Goal: Task Accomplishment & Management: Manage account settings

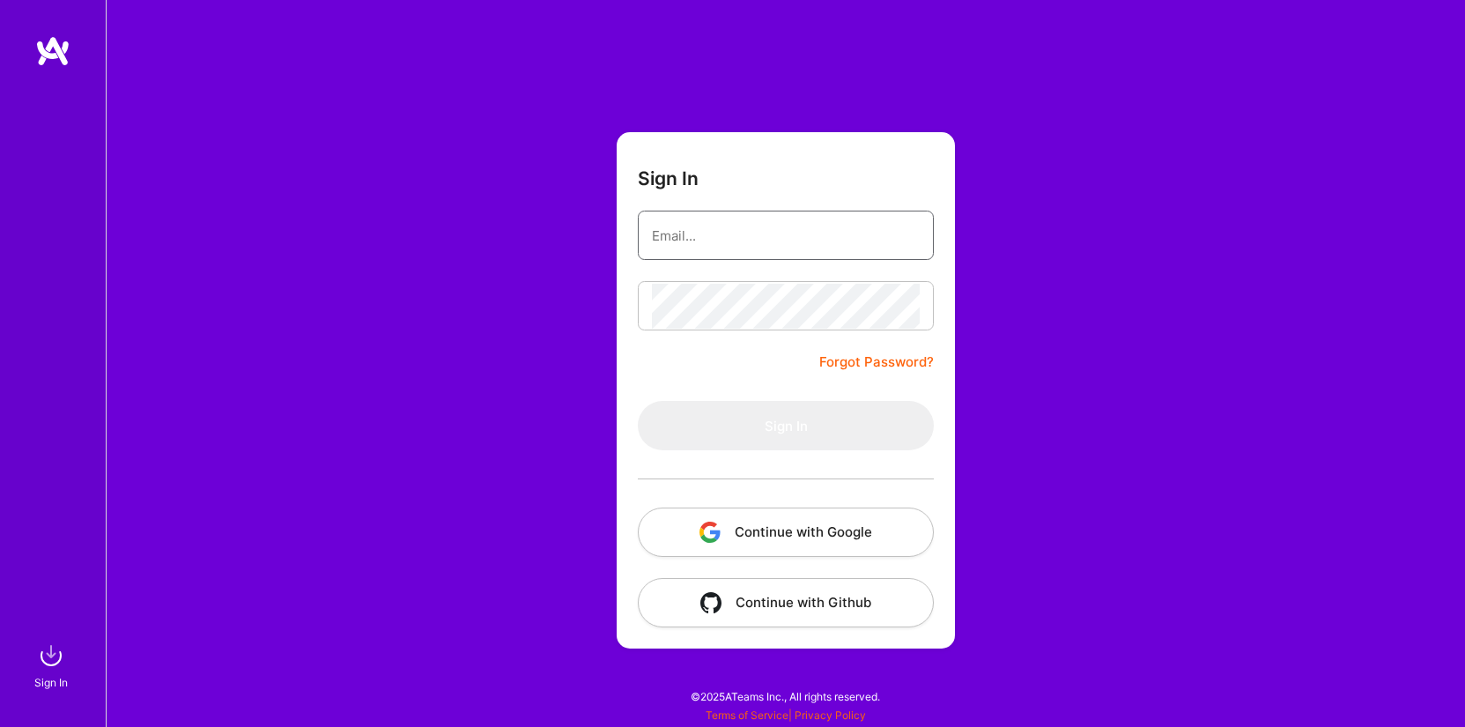
click at [710, 251] on input "email" at bounding box center [786, 235] width 268 height 45
type input "[EMAIL_ADDRESS][DOMAIN_NAME]"
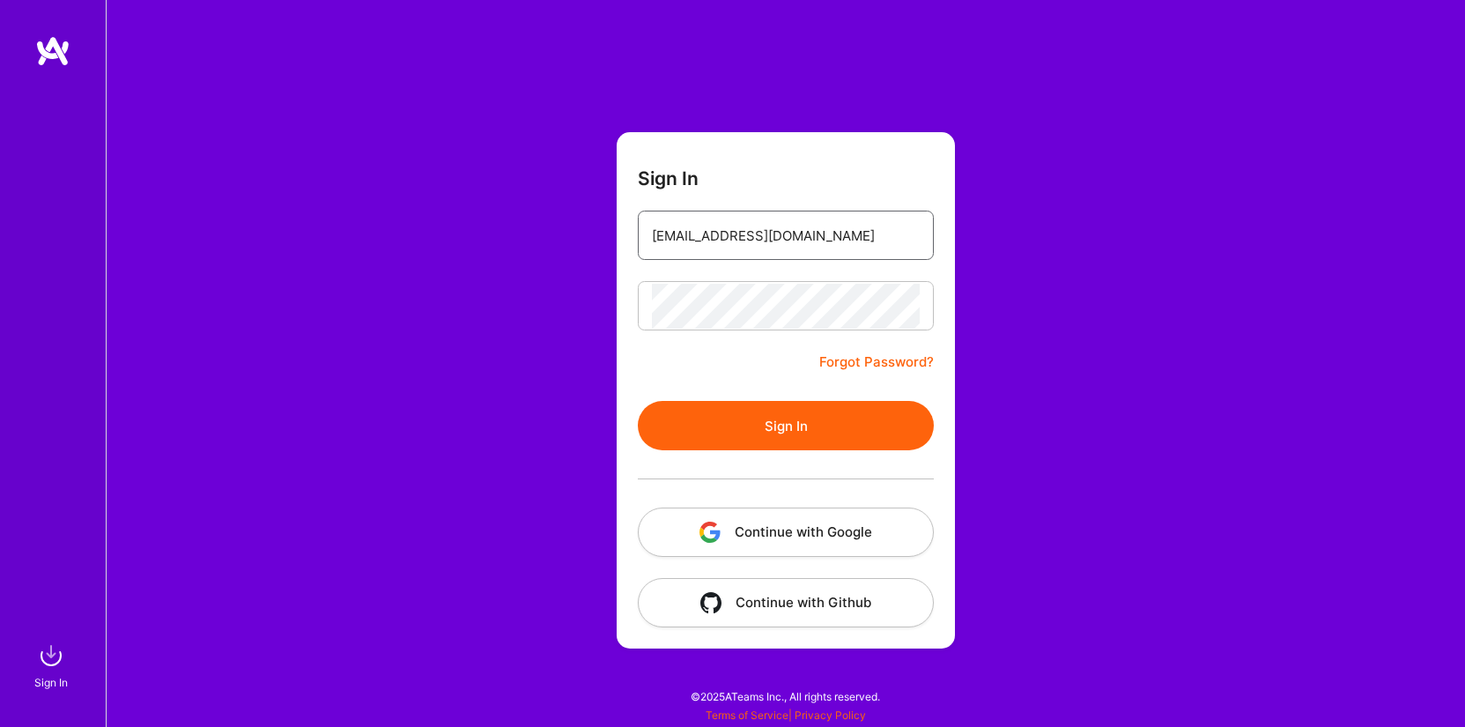
click at [782, 423] on button "Sign In" at bounding box center [786, 425] width 296 height 49
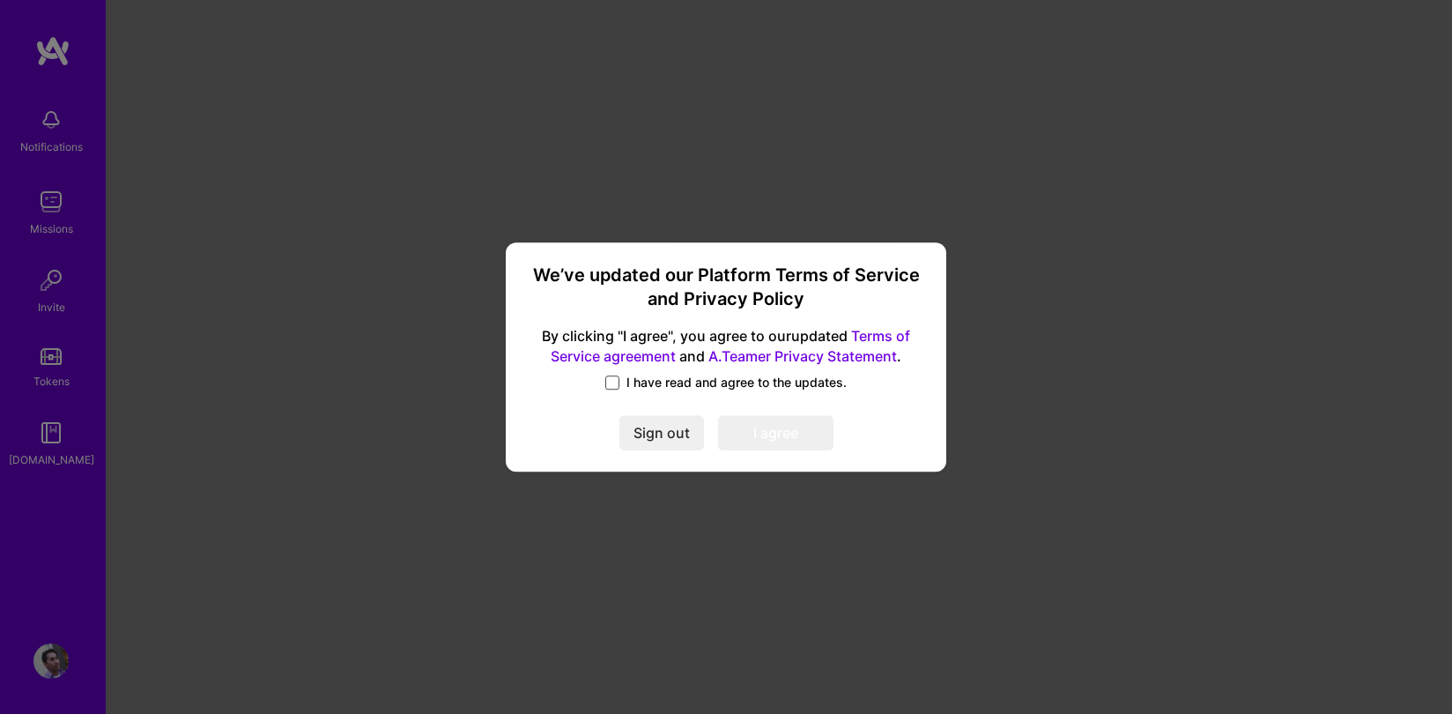
click at [612, 382] on span at bounding box center [612, 382] width 14 height 14
click at [0, 0] on input "I have read and agree to the updates." at bounding box center [0, 0] width 0 height 0
click at [762, 434] on button "I agree" at bounding box center [775, 432] width 115 height 35
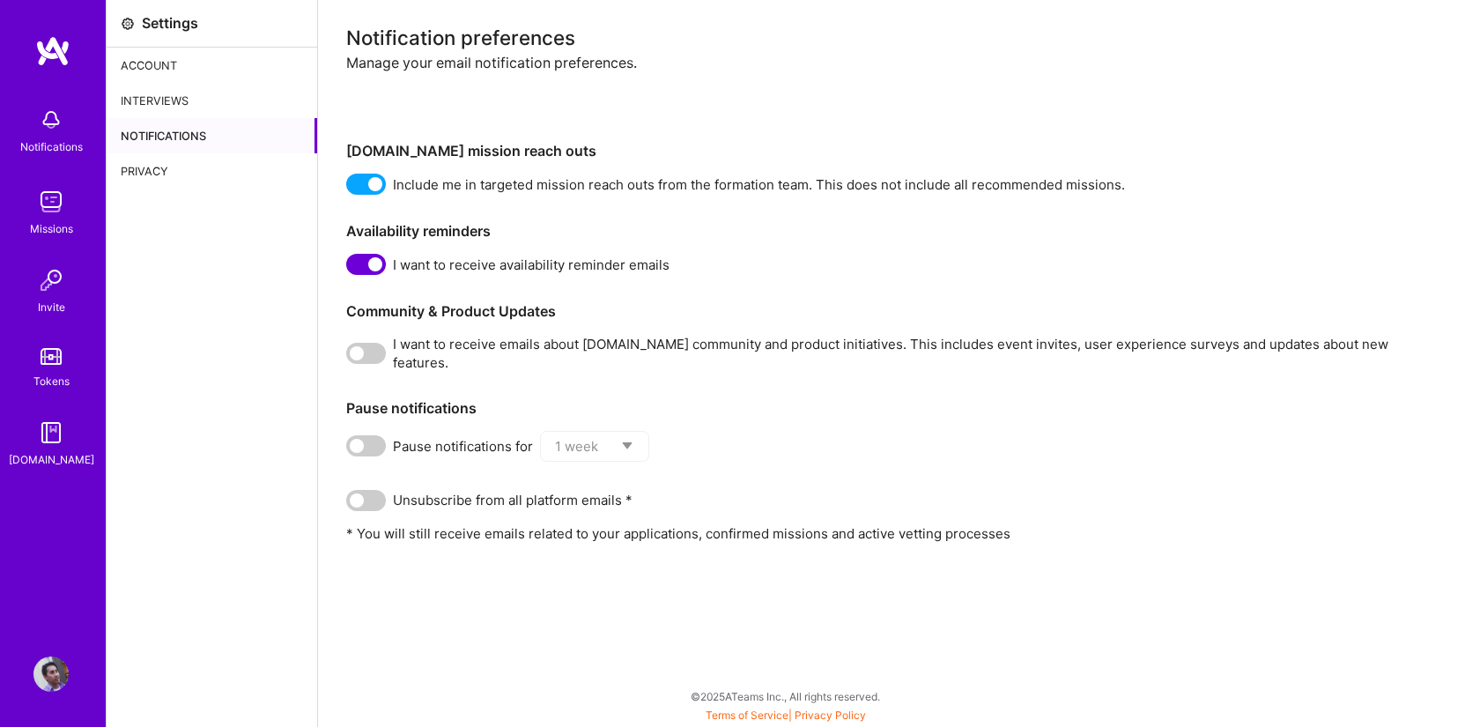
click at [148, 64] on div "Account" at bounding box center [212, 65] width 211 height 35
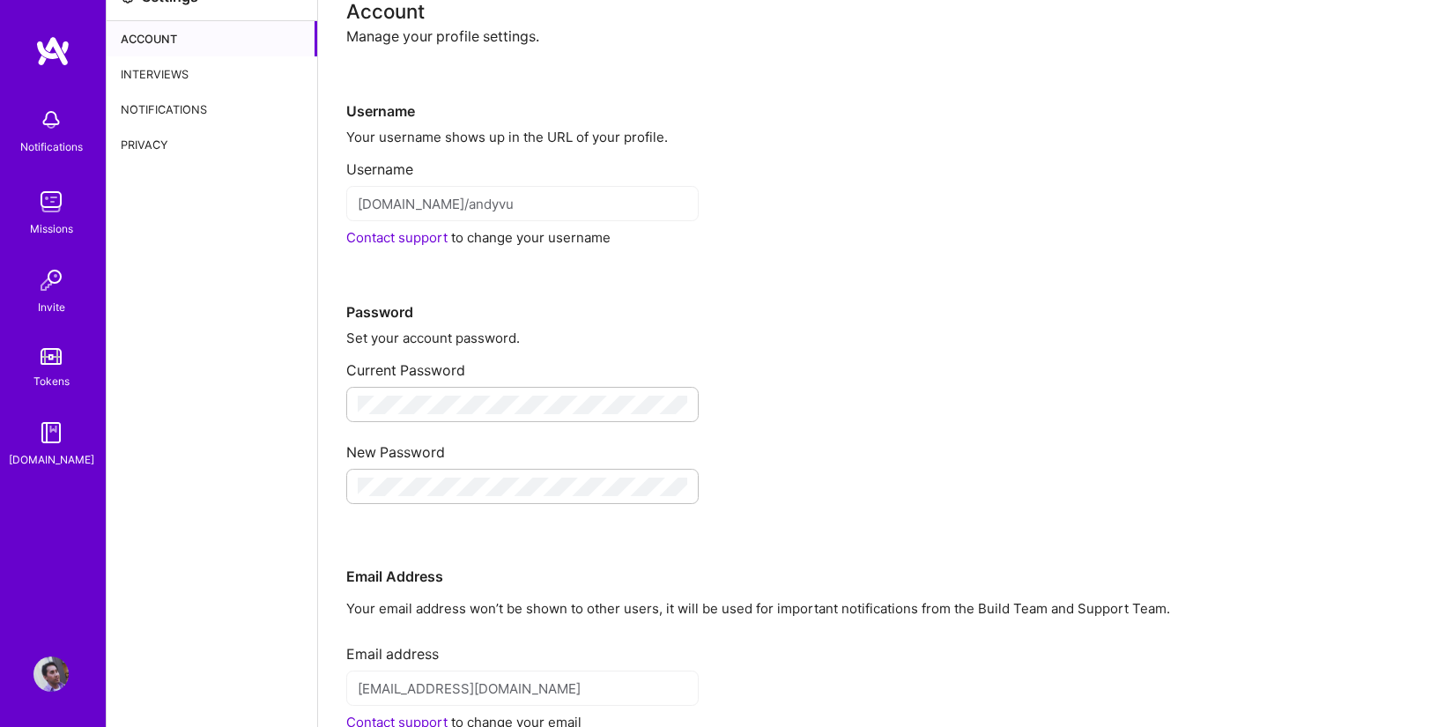
scroll to position [3, 0]
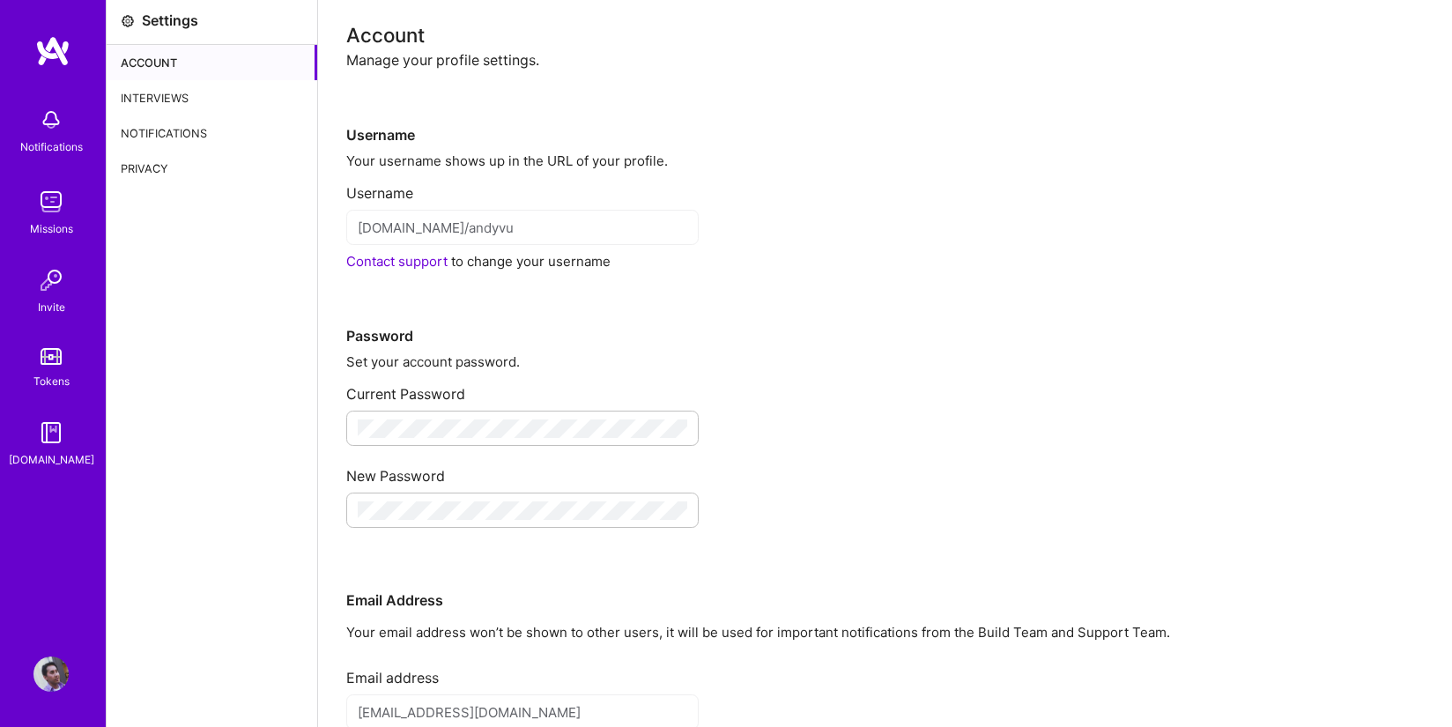
click at [48, 215] on img at bounding box center [50, 201] width 35 height 35
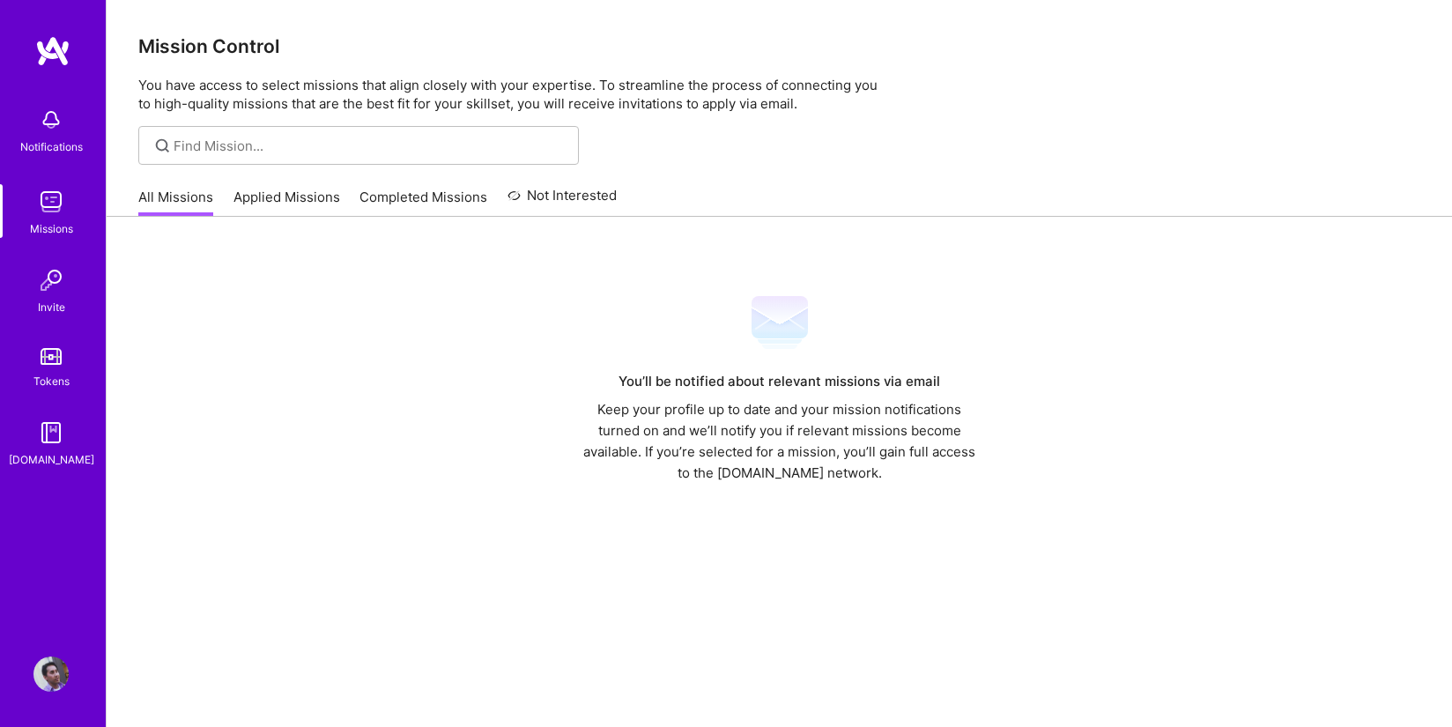
click at [295, 193] on link "Applied Missions" at bounding box center [287, 202] width 107 height 29
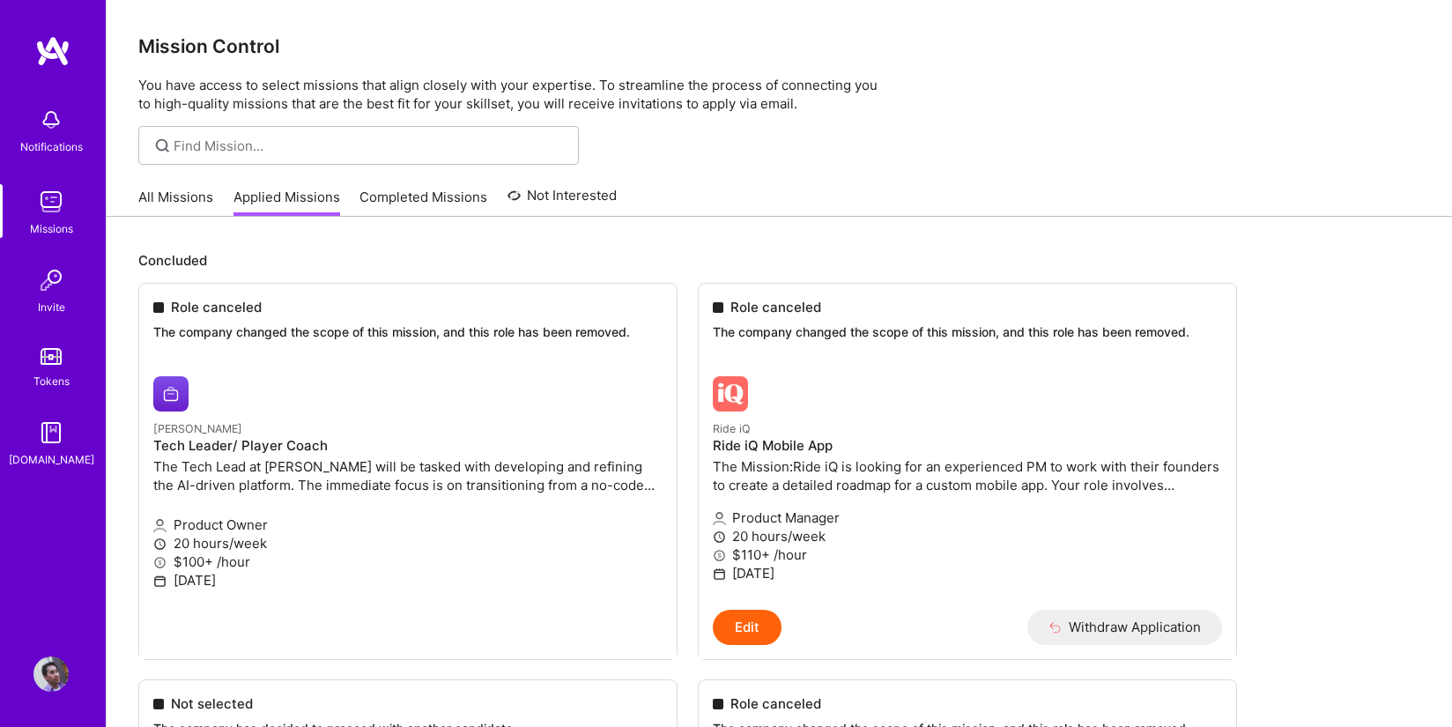
click at [414, 189] on link "Completed Missions" at bounding box center [424, 202] width 128 height 29
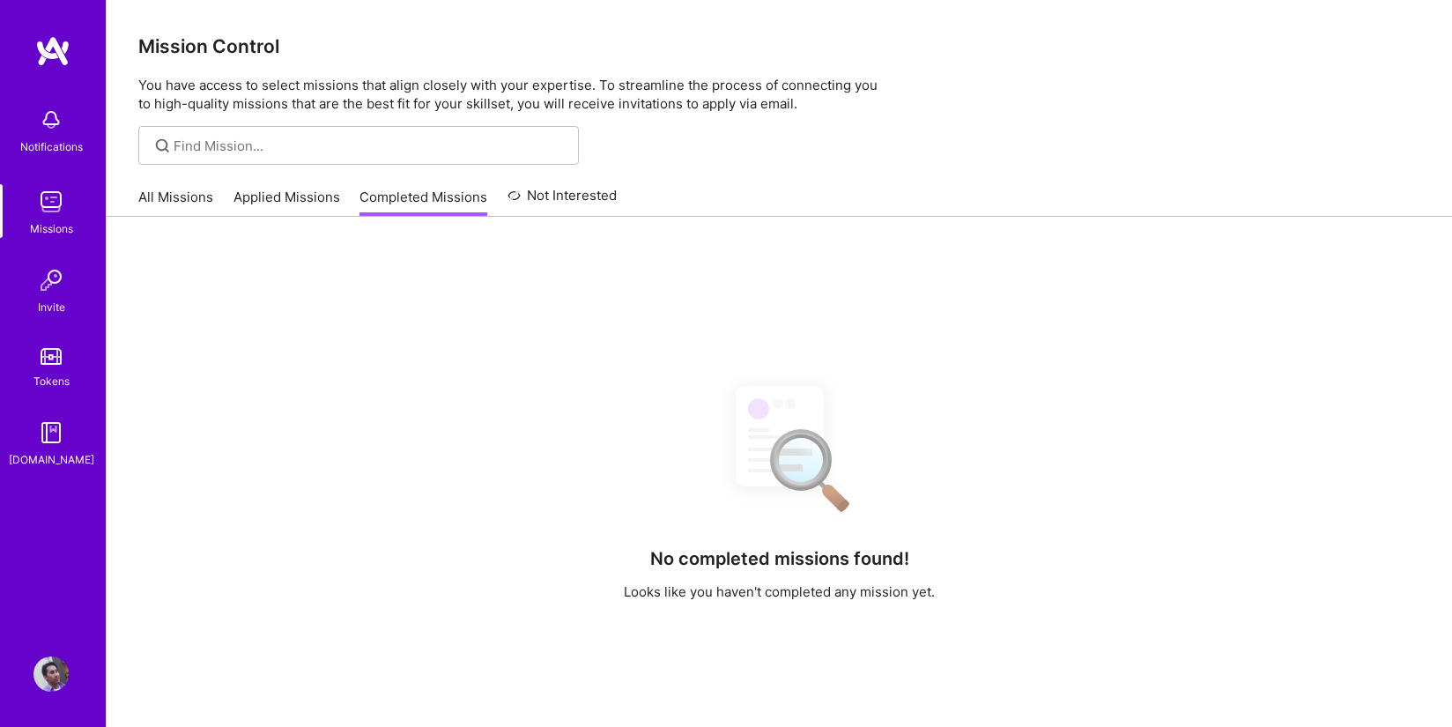
click at [591, 190] on link "Not Interested" at bounding box center [563, 201] width 110 height 32
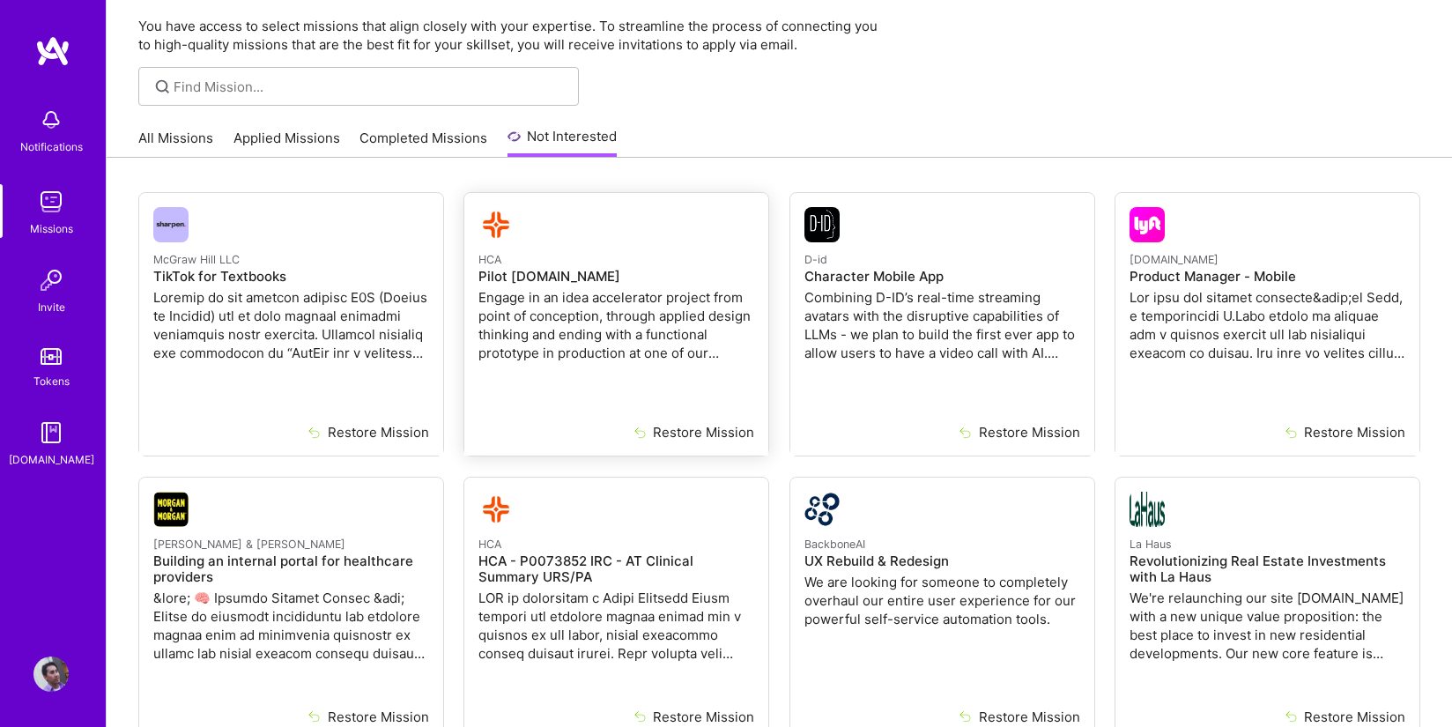
scroll to position [69, 0]
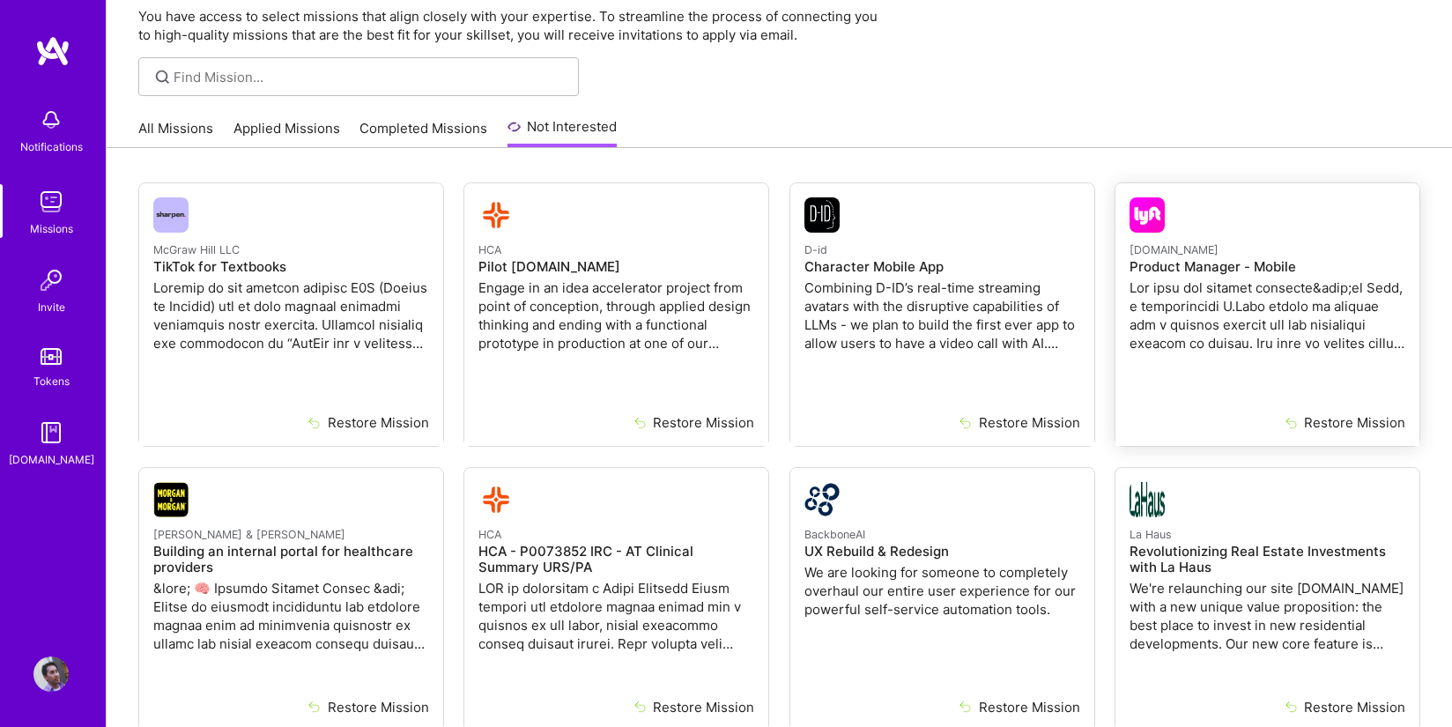
click at [1174, 275] on div "[DOMAIN_NAME] Product Manager - Mobile" at bounding box center [1268, 298] width 276 height 116
